Goal: Task Accomplishment & Management: Use online tool/utility

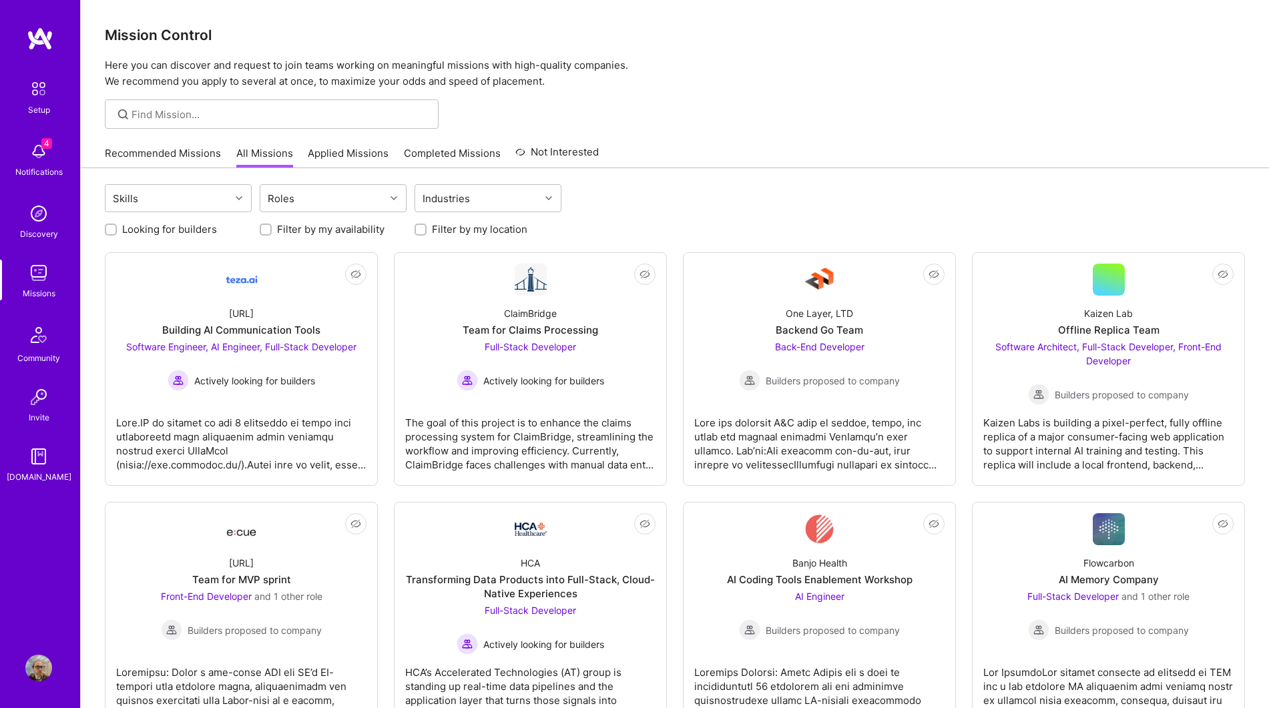
click at [0, 423] on link "Invite" at bounding box center [38, 404] width 83 height 41
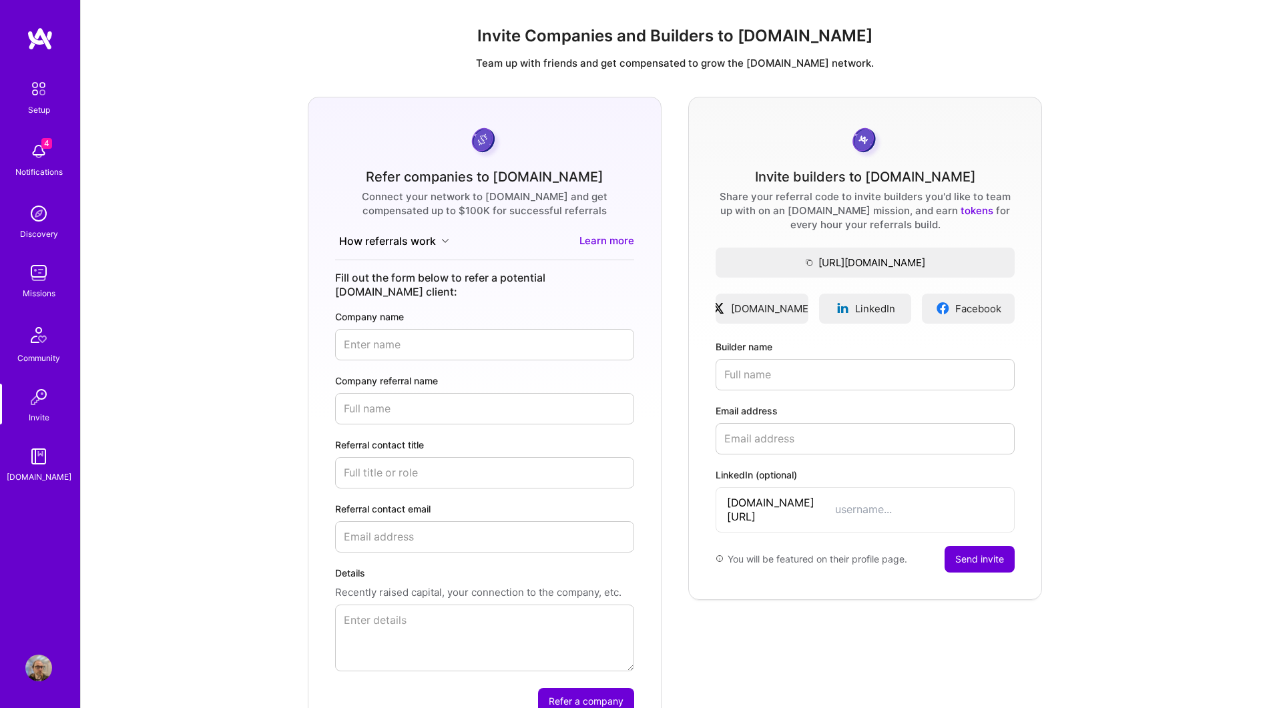
click at [43, 280] on img at bounding box center [38, 273] width 27 height 27
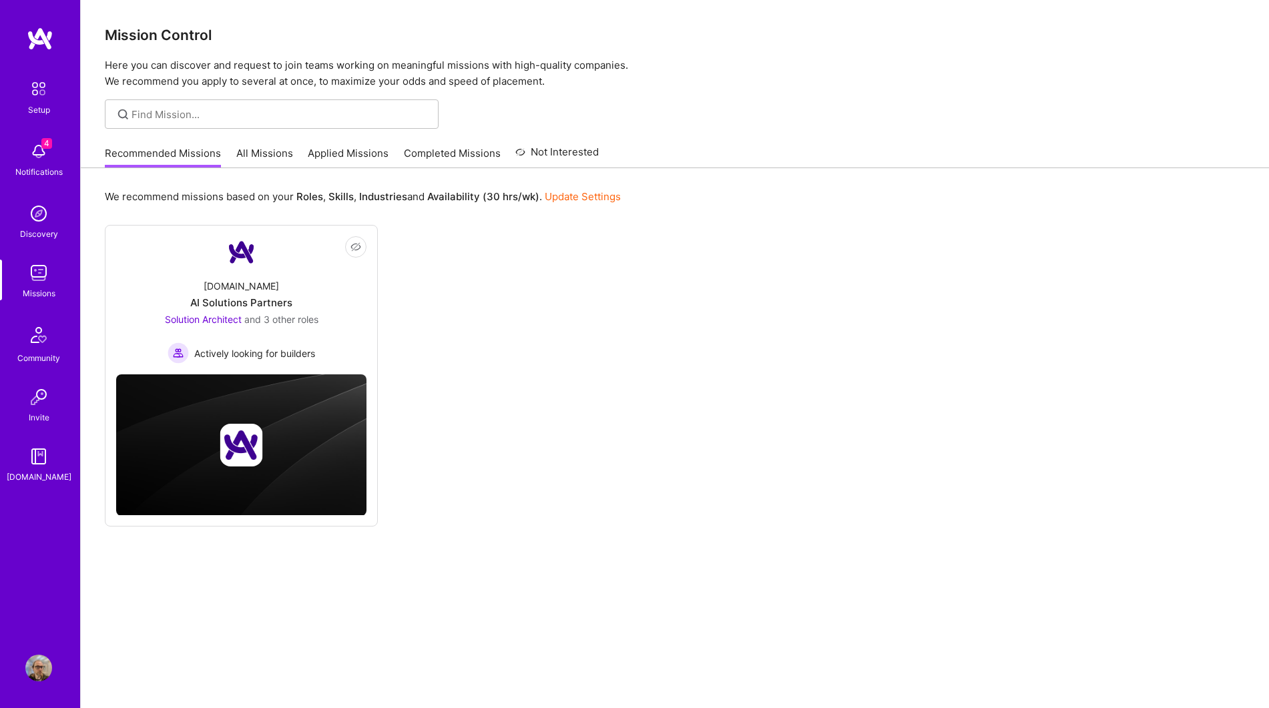
click at [527, 391] on div "Not Interested A.Team AI Solutions Partners Solution Architect and 3 other role…" at bounding box center [675, 376] width 1140 height 302
click at [256, 152] on link "All Missions" at bounding box center [264, 157] width 57 height 22
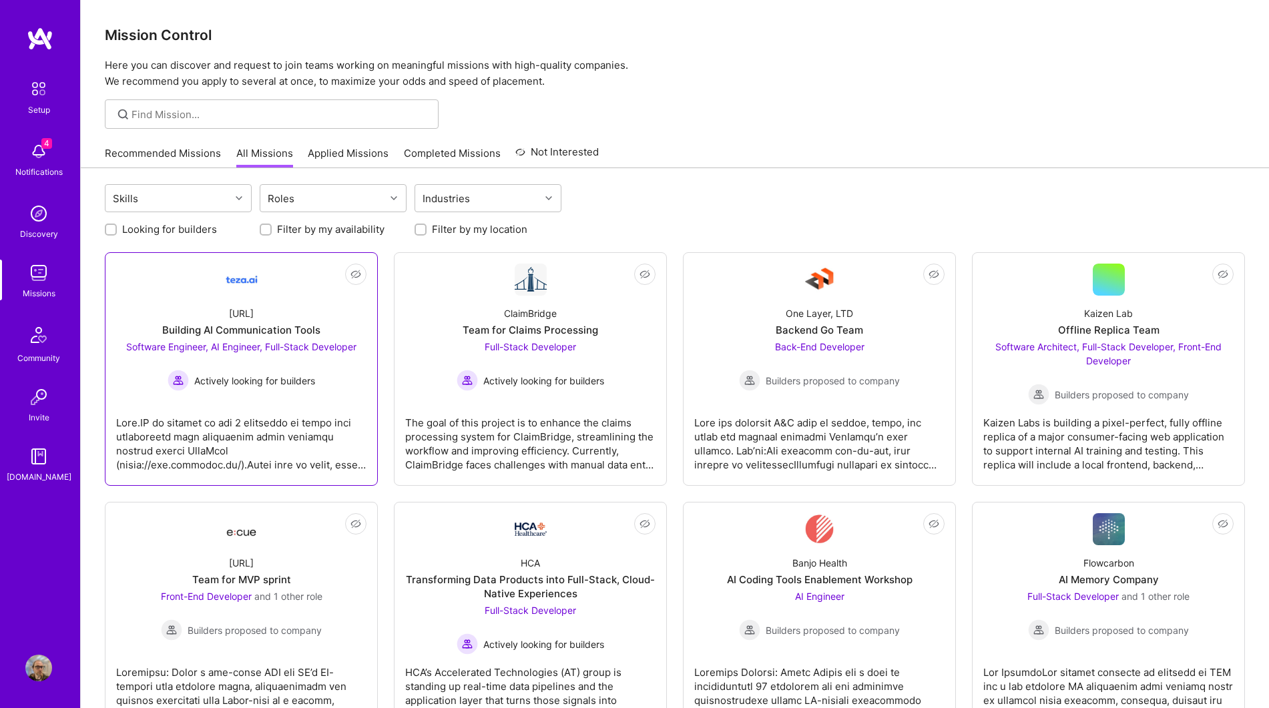
click at [310, 443] on div at bounding box center [241, 438] width 250 height 67
click at [551, 395] on link "Not Interested ClaimBridge Team for Claims Processing Full-Stack Developer Acti…" at bounding box center [530, 369] width 250 height 211
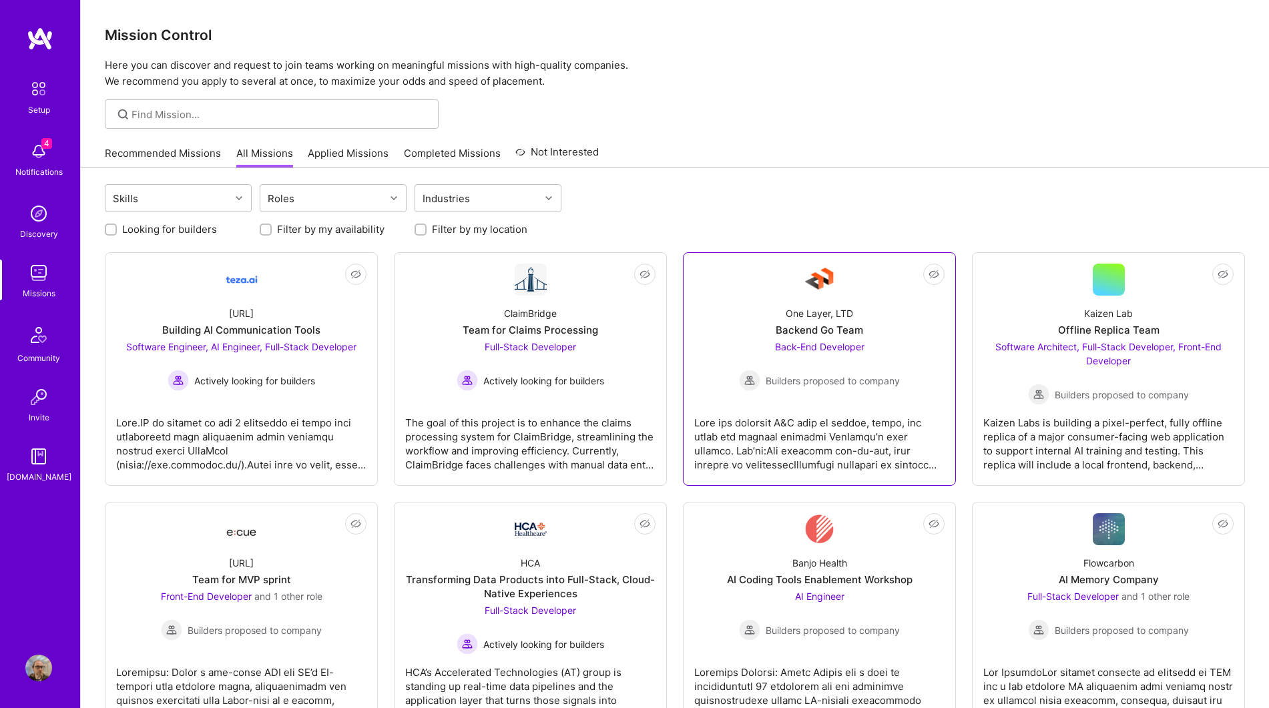
click at [842, 423] on div at bounding box center [819, 438] width 250 height 67
click at [112, 224] on div at bounding box center [111, 230] width 12 height 12
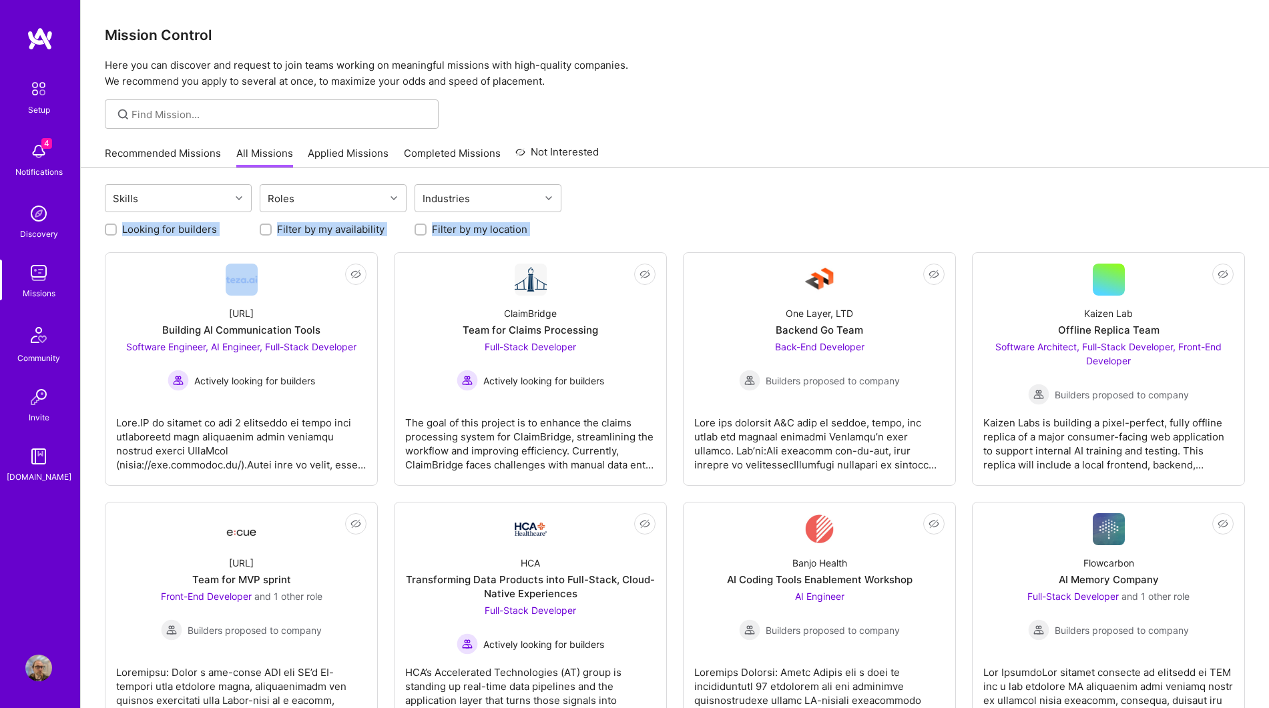
click at [107, 235] on div "Looking for builders" at bounding box center [178, 229] width 147 height 14
click at [115, 226] on div at bounding box center [111, 230] width 12 height 12
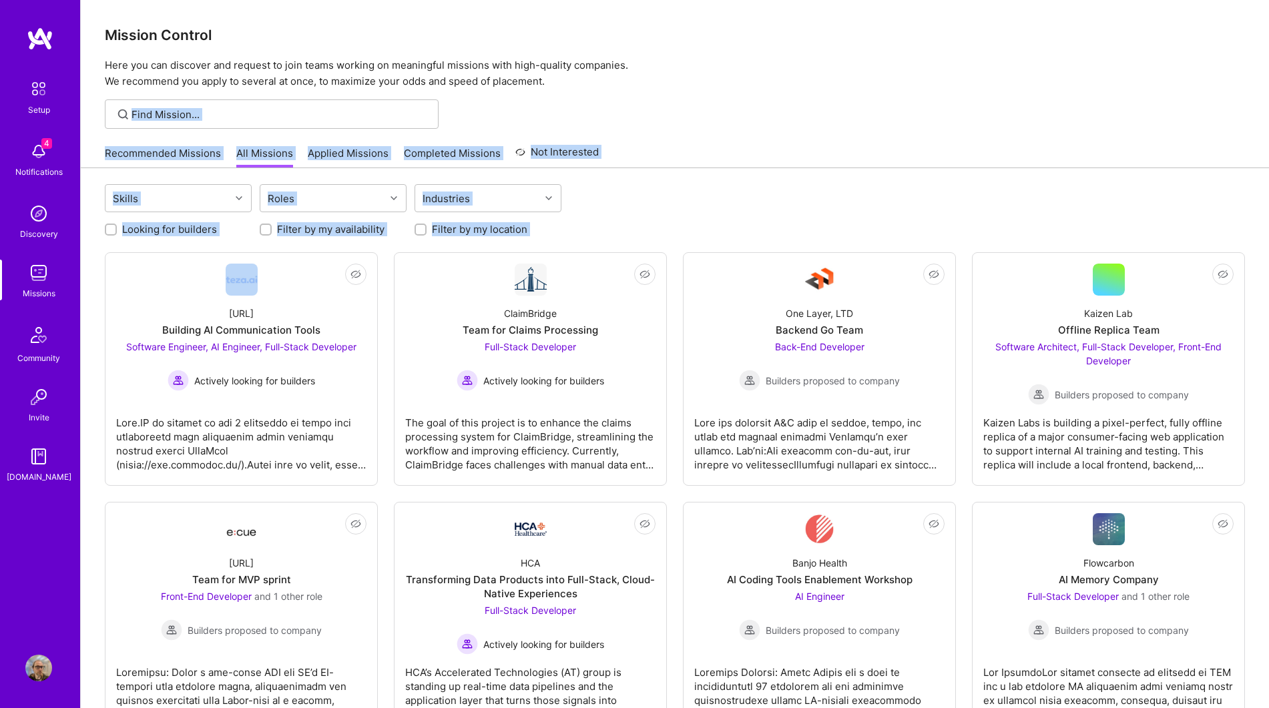
click at [740, 142] on div "Recommended Missions All Missions Applied Missions Completed Missions Not Inter…" at bounding box center [675, 153] width 1140 height 29
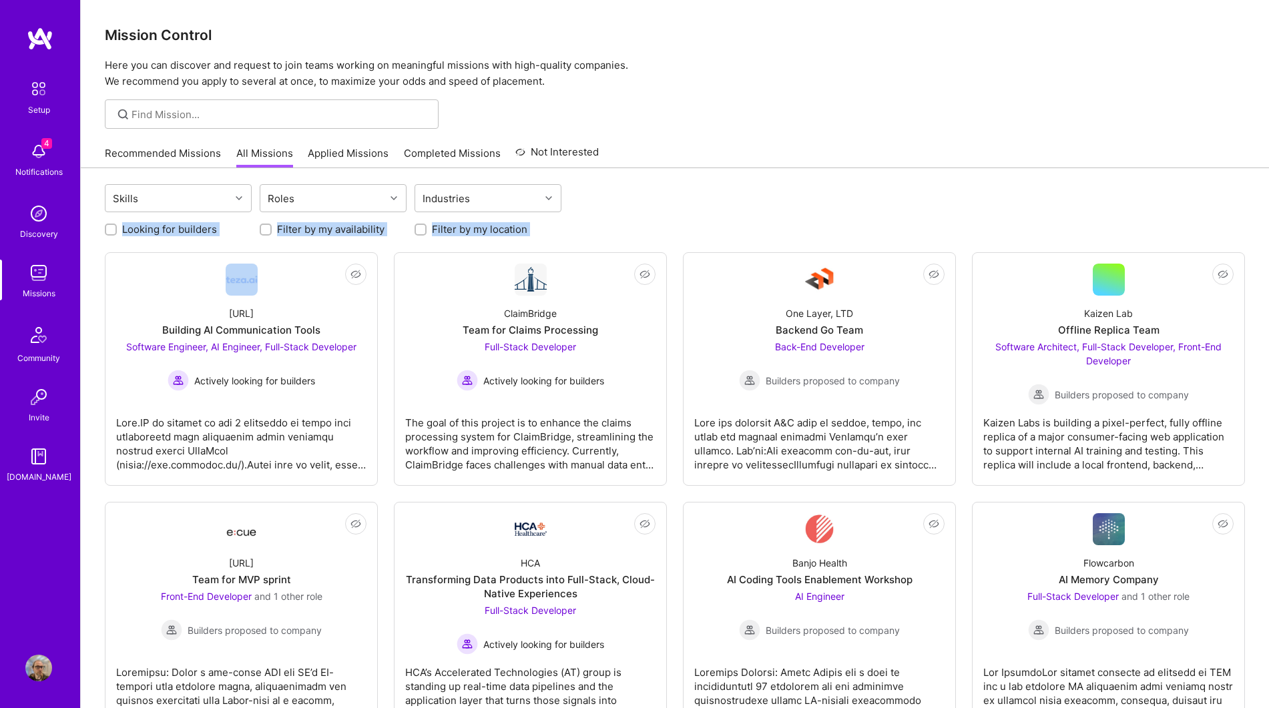
click at [664, 198] on div "Skills Roles Industries" at bounding box center [675, 199] width 1140 height 31
click at [170, 222] on label "Looking for builders" at bounding box center [169, 229] width 95 height 14
click at [113, 227] on input "Looking for builders" at bounding box center [111, 230] width 9 height 9
checkbox input "true"
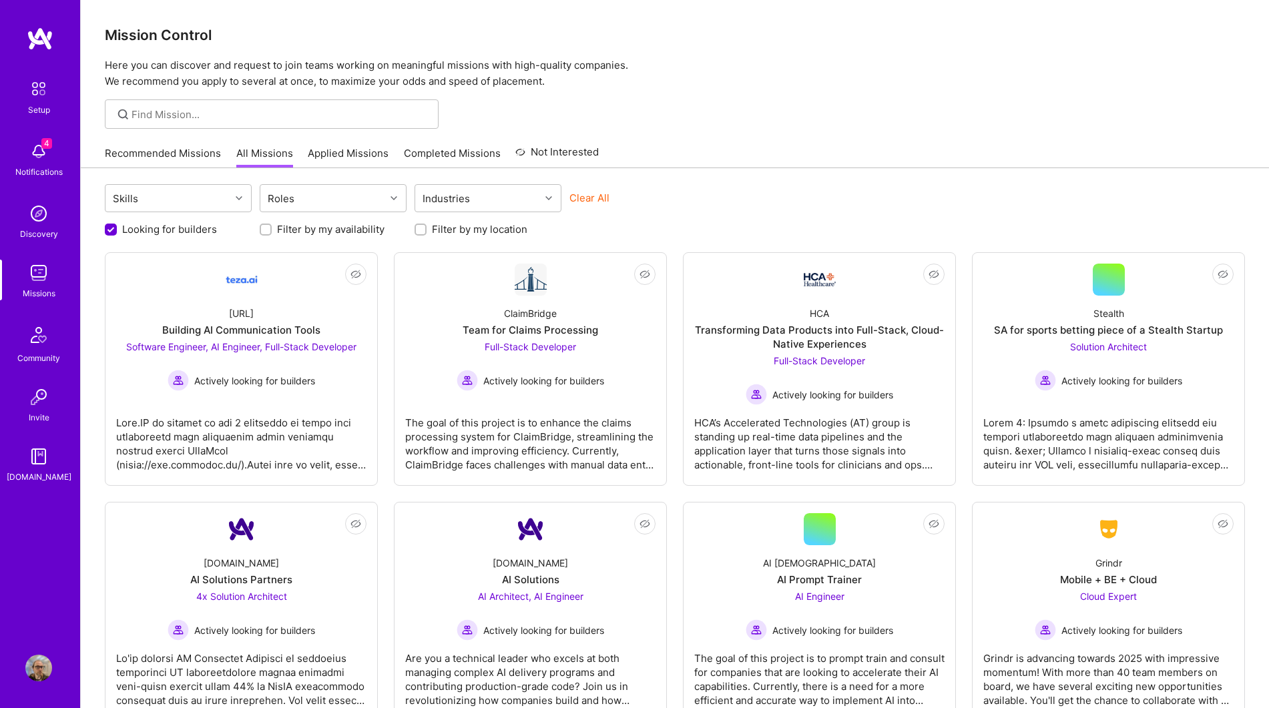
click at [761, 139] on div "Recommended Missions All Missions Applied Missions Completed Missions Not Inter…" at bounding box center [675, 153] width 1140 height 29
click at [526, 73] on p "Here you can discover and request to join teams working on meaningful missions …" at bounding box center [675, 73] width 1140 height 32
click at [519, 79] on p "Here you can discover and request to join teams working on meaningful missions …" at bounding box center [675, 73] width 1140 height 32
click at [824, 124] on div at bounding box center [675, 113] width 1188 height 29
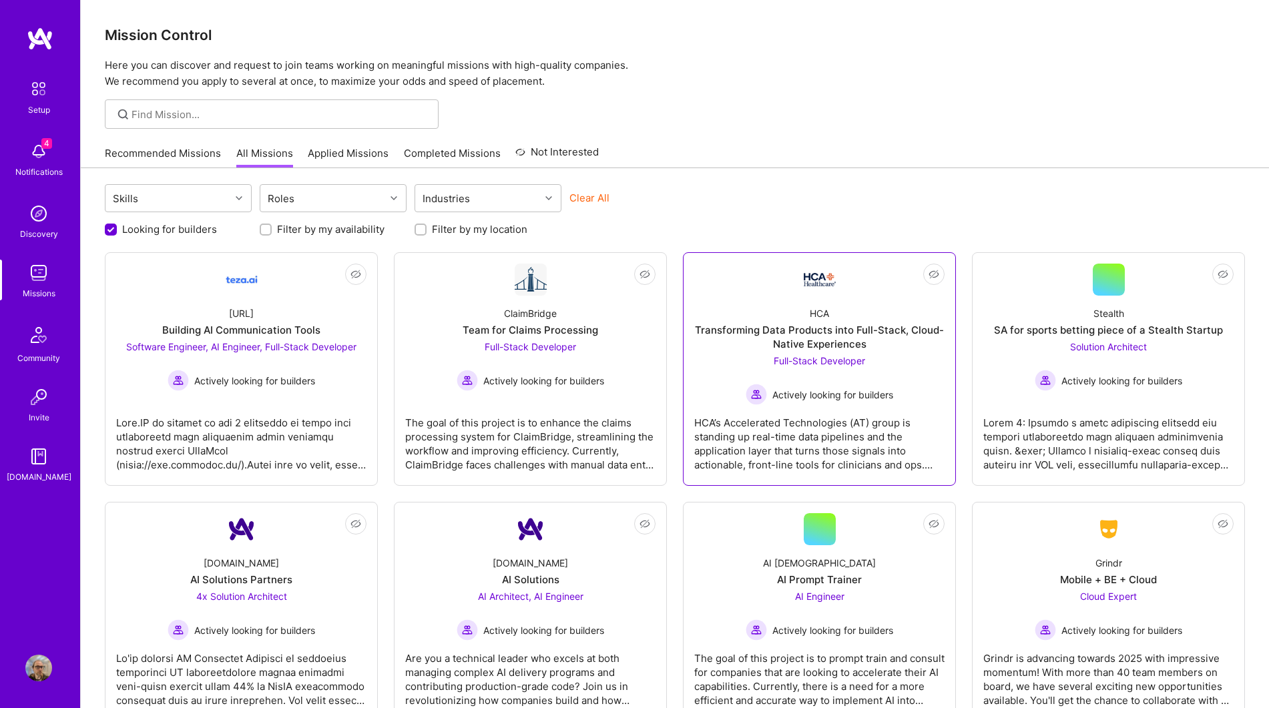
click at [915, 373] on div "HCA Transforming Data Products into Full-Stack, Cloud-Native Experiences Full-S…" at bounding box center [819, 350] width 250 height 109
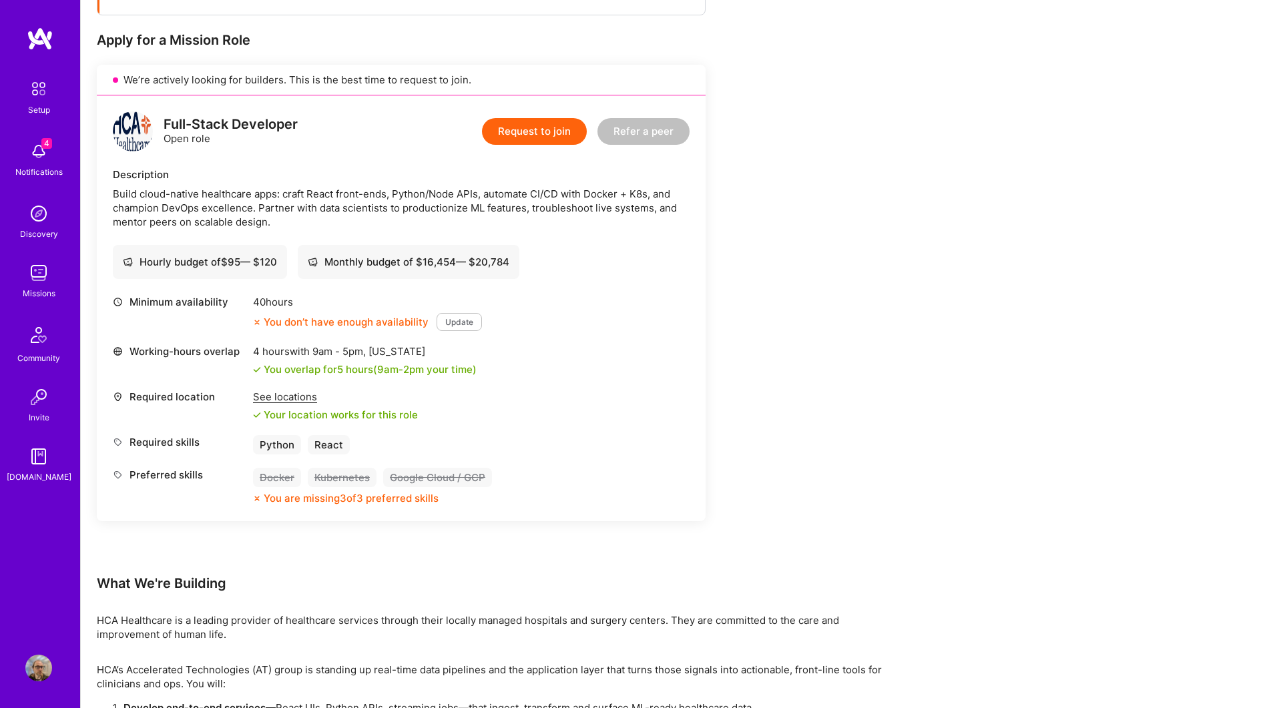
scroll to position [250, 0]
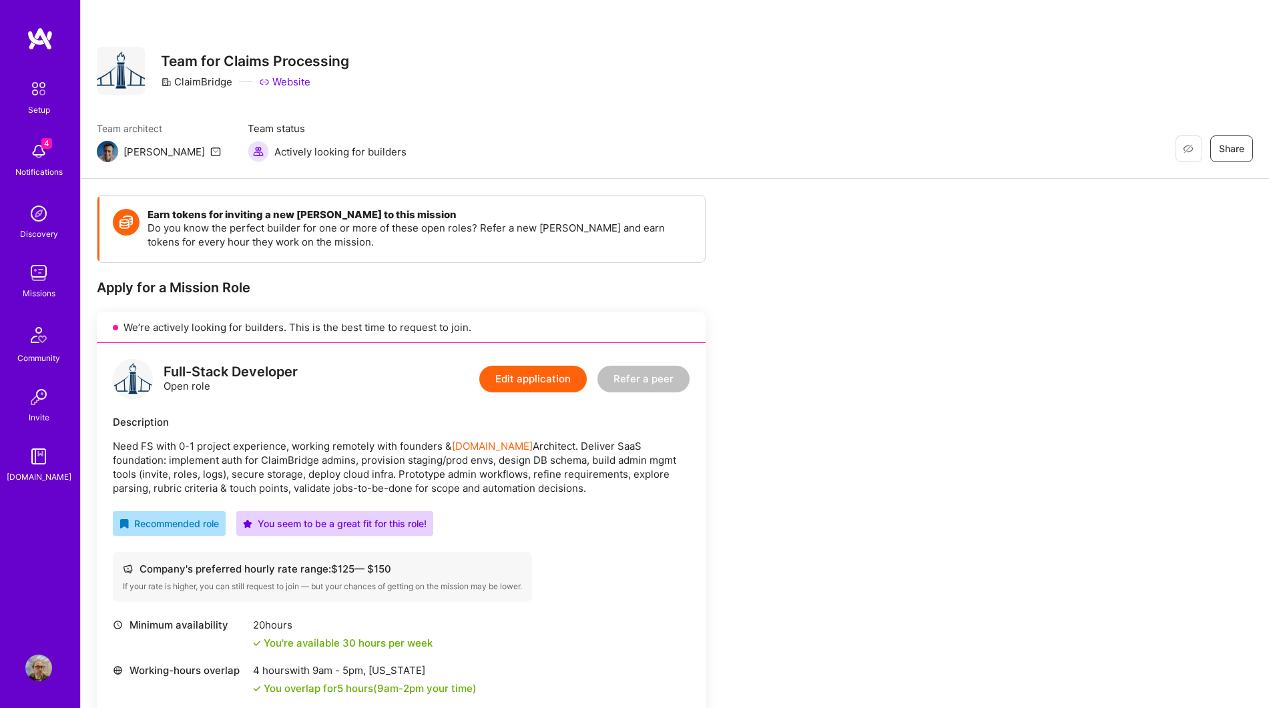
scroll to position [206, 0]
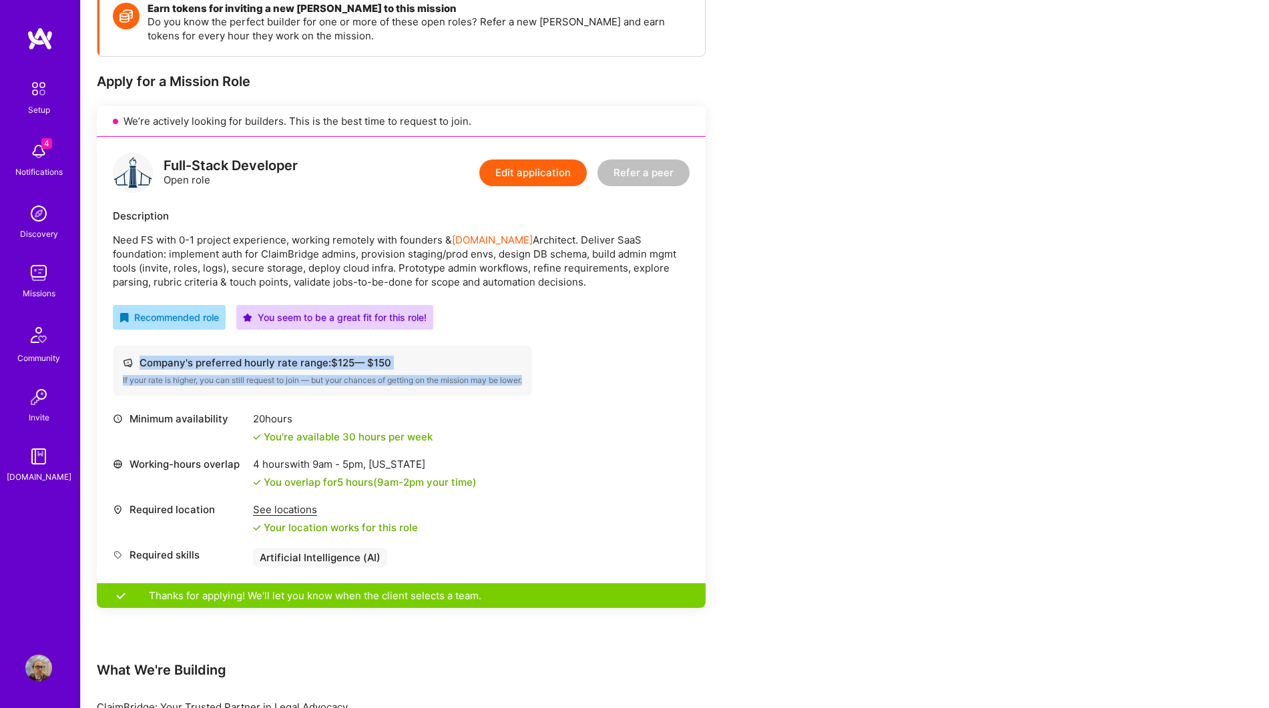
drag, startPoint x: 1259, startPoint y: 353, endPoint x: 1253, endPoint y: 383, distance: 30.6
click at [1253, 383] on div "Earn tokens for inviting a new [PERSON_NAME] to this mission Do you know the pe…" at bounding box center [675, 448] width 1188 height 951
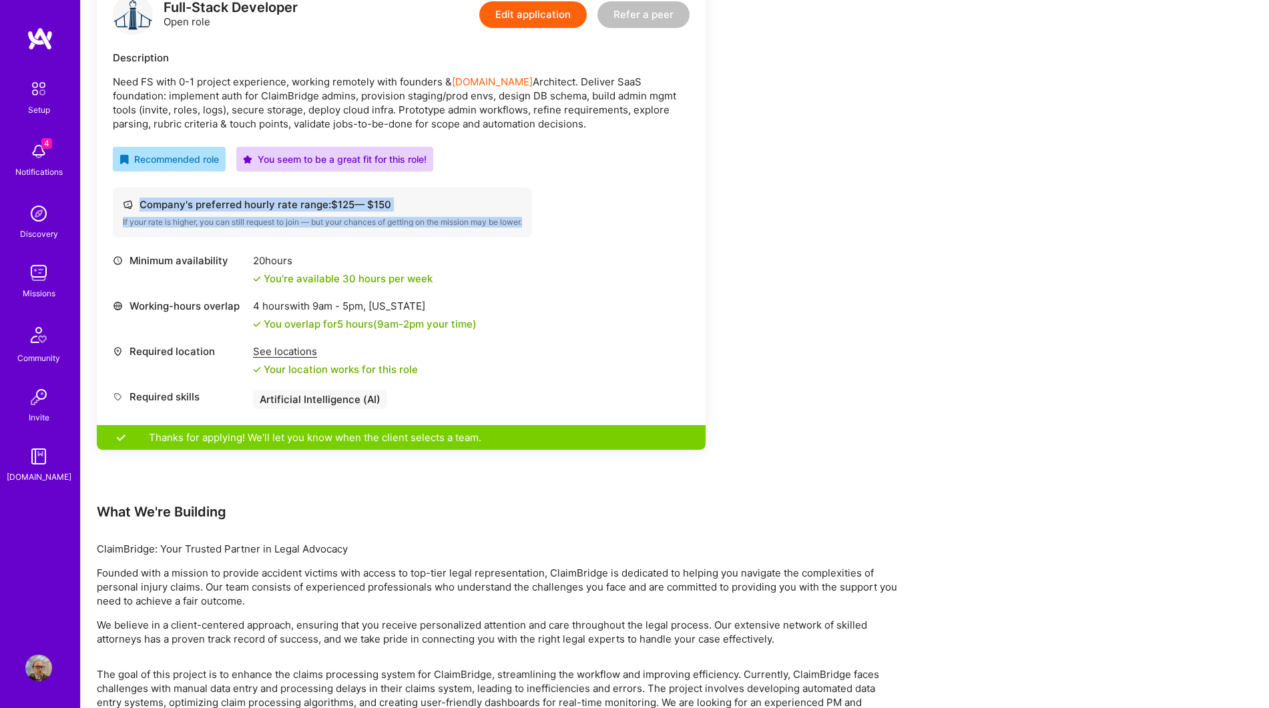
scroll to position [421, 0]
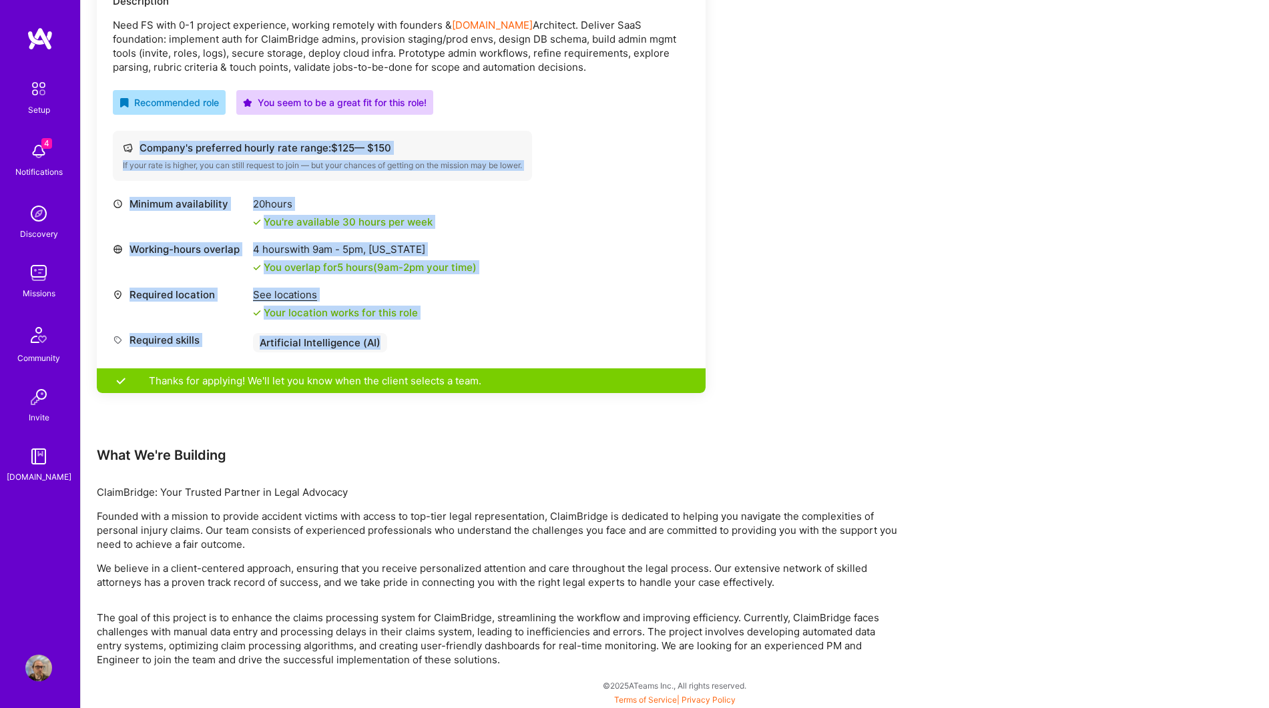
drag, startPoint x: 1262, startPoint y: 385, endPoint x: 1281, endPoint y: 324, distance: 63.8
click at [1268, 324] on html "4 Setup 4 Notifications Discovery Missions Community Invite [DOMAIN_NAME] Profi…" at bounding box center [634, 140] width 1269 height 1123
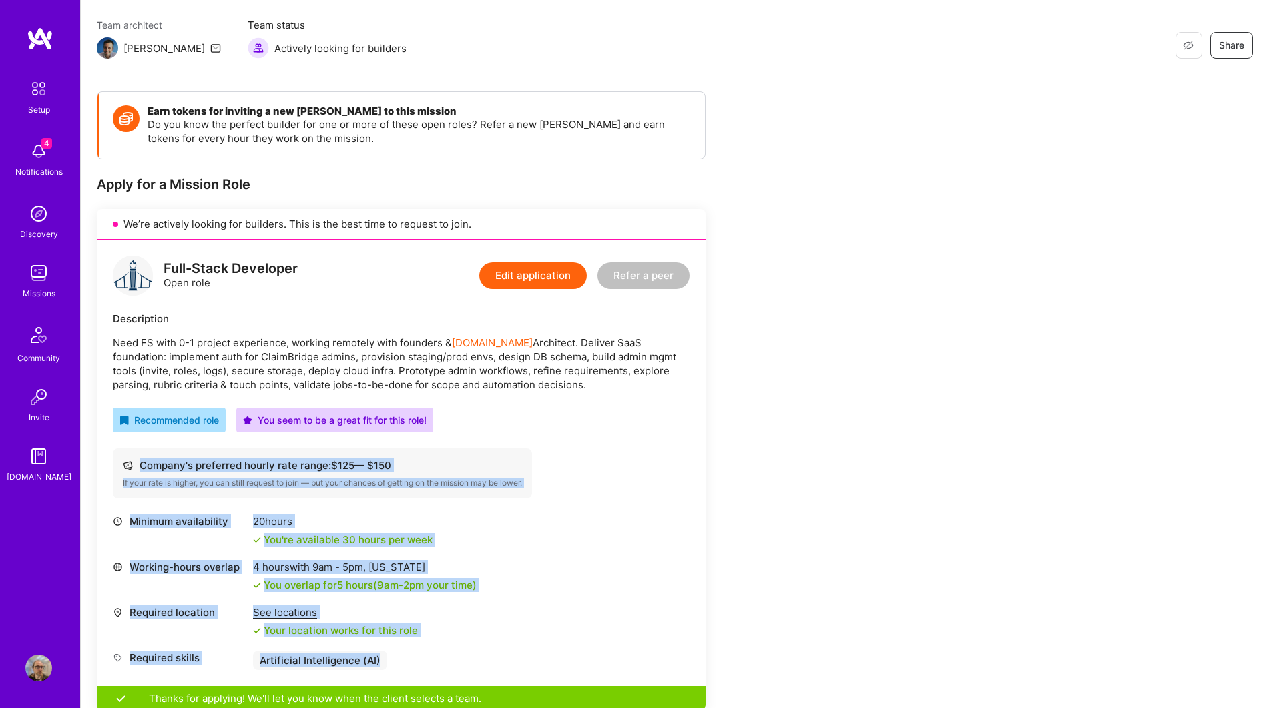
scroll to position [34, 0]
